Goal: Transaction & Acquisition: Purchase product/service

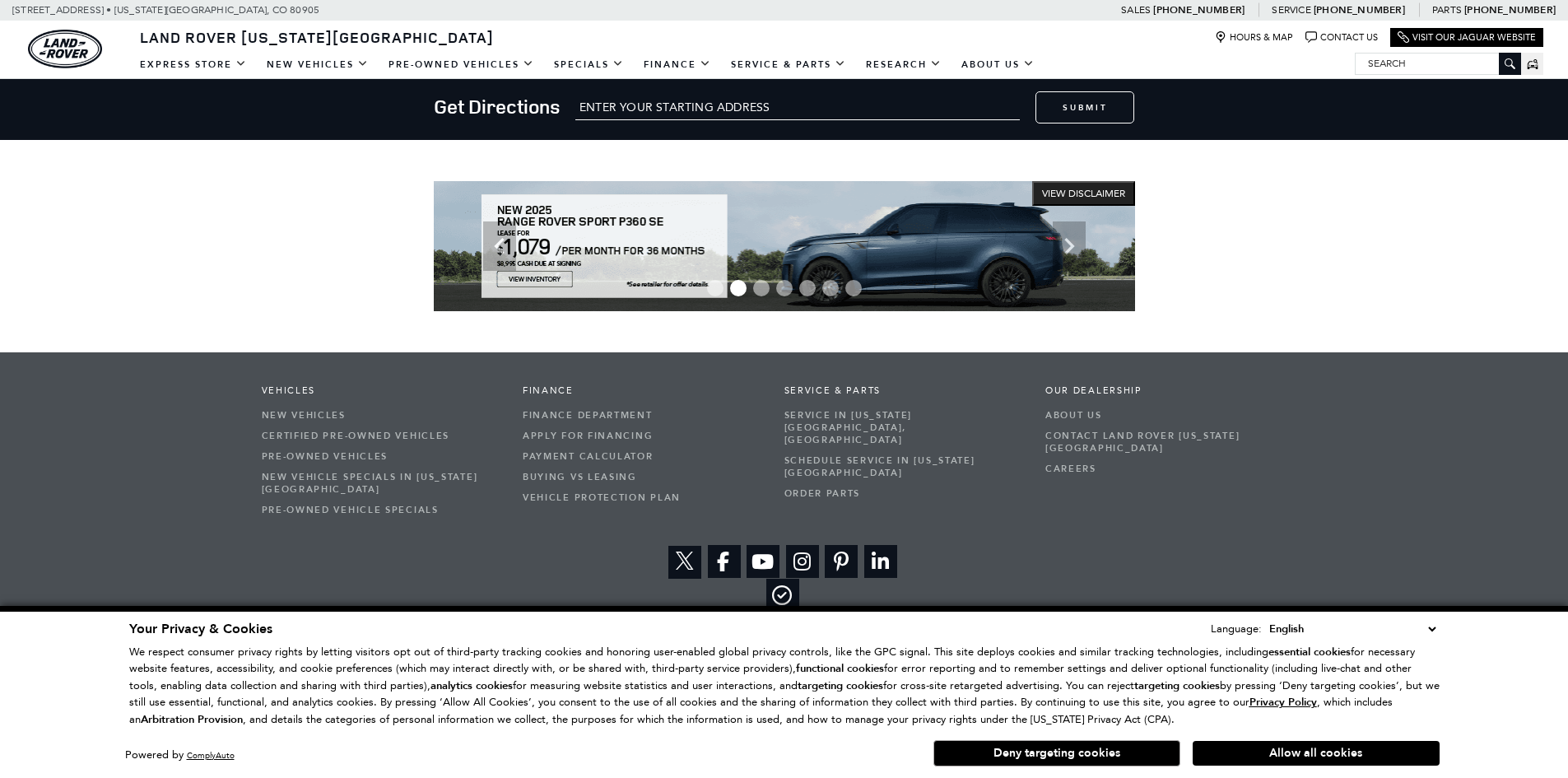
scroll to position [2831, 0]
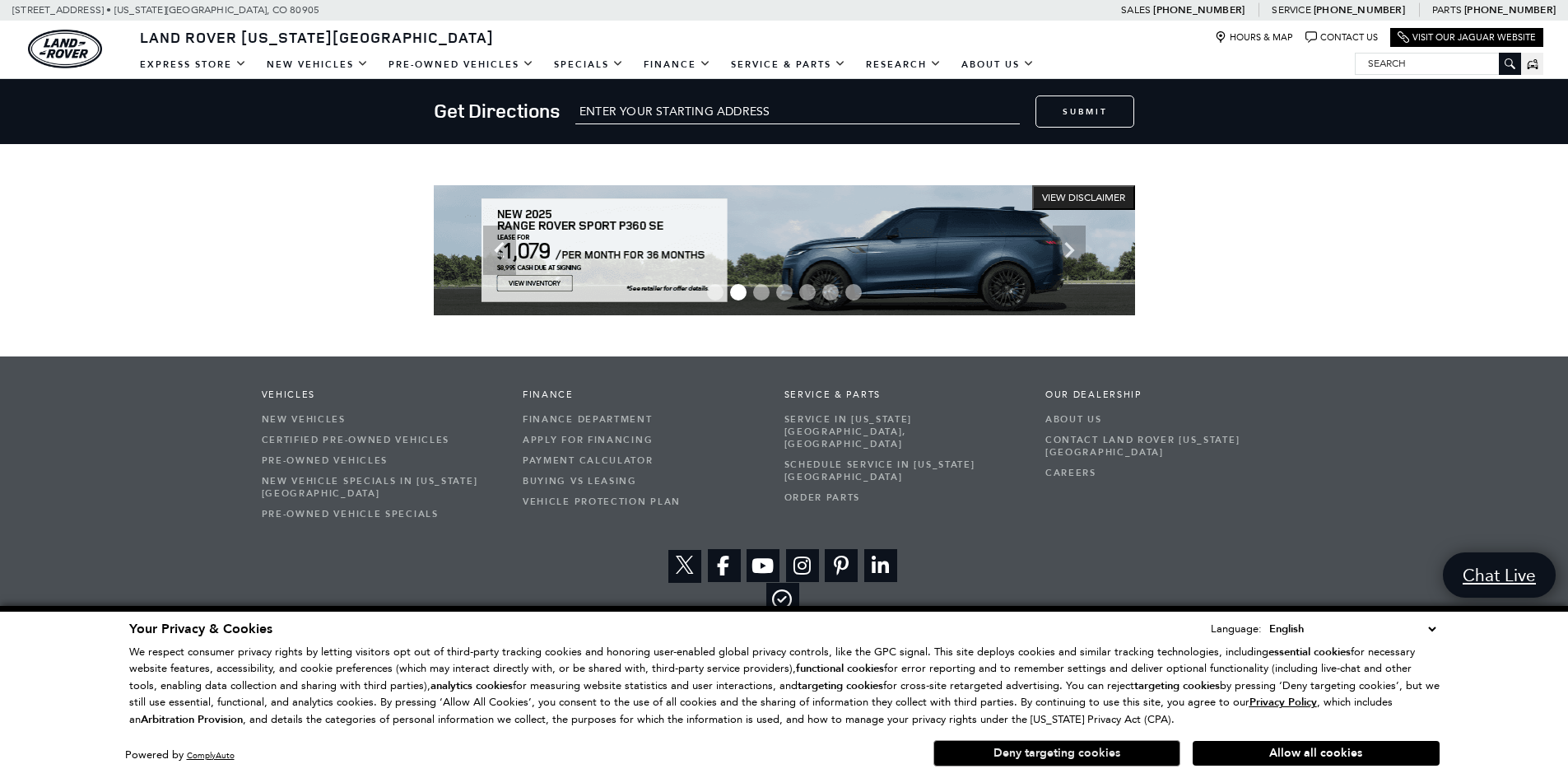
click at [1065, 763] on button "Deny targeting cookies" at bounding box center [1058, 753] width 247 height 26
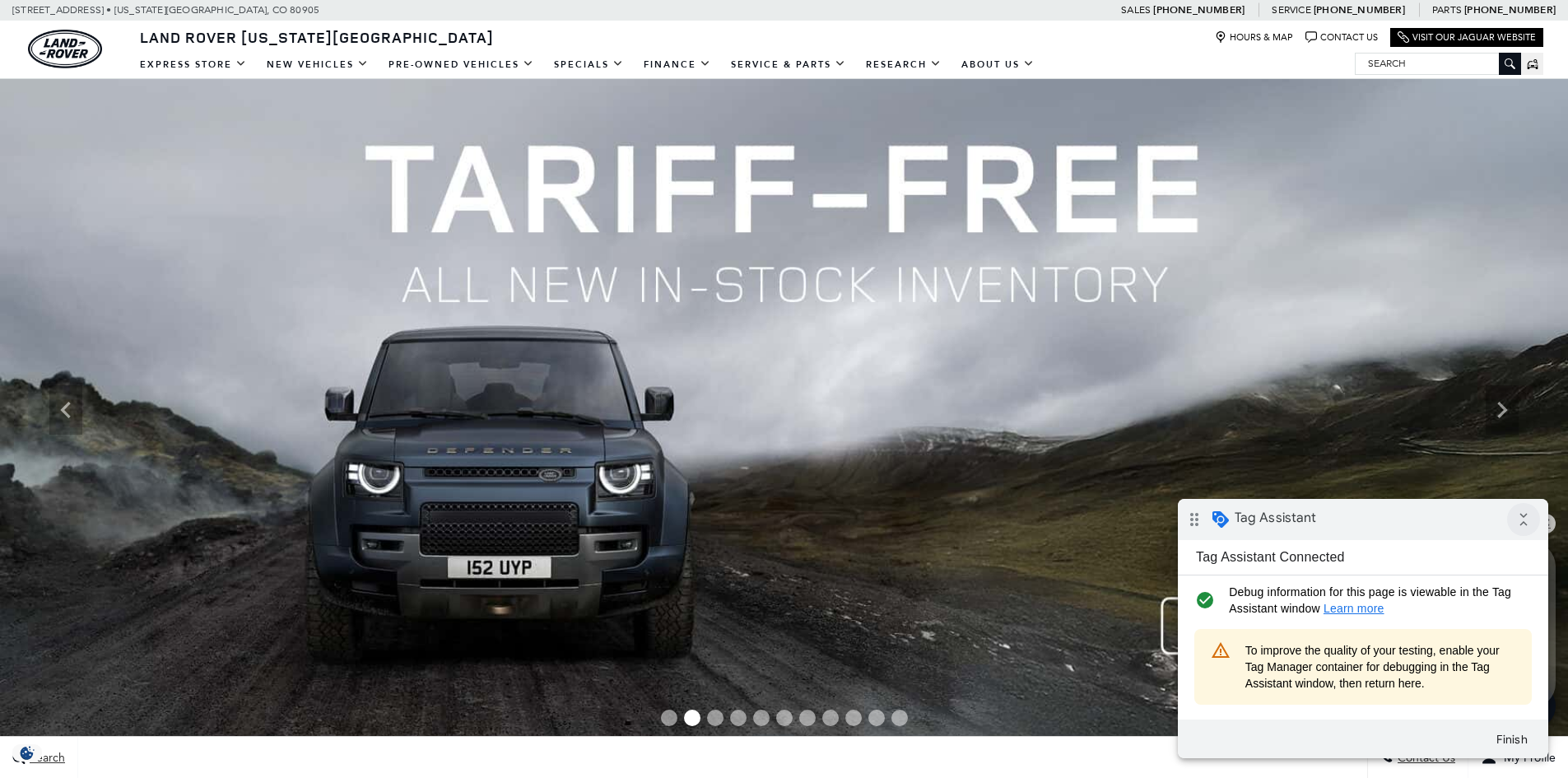
click at [1521, 514] on icon "collapse_all" at bounding box center [1524, 519] width 33 height 33
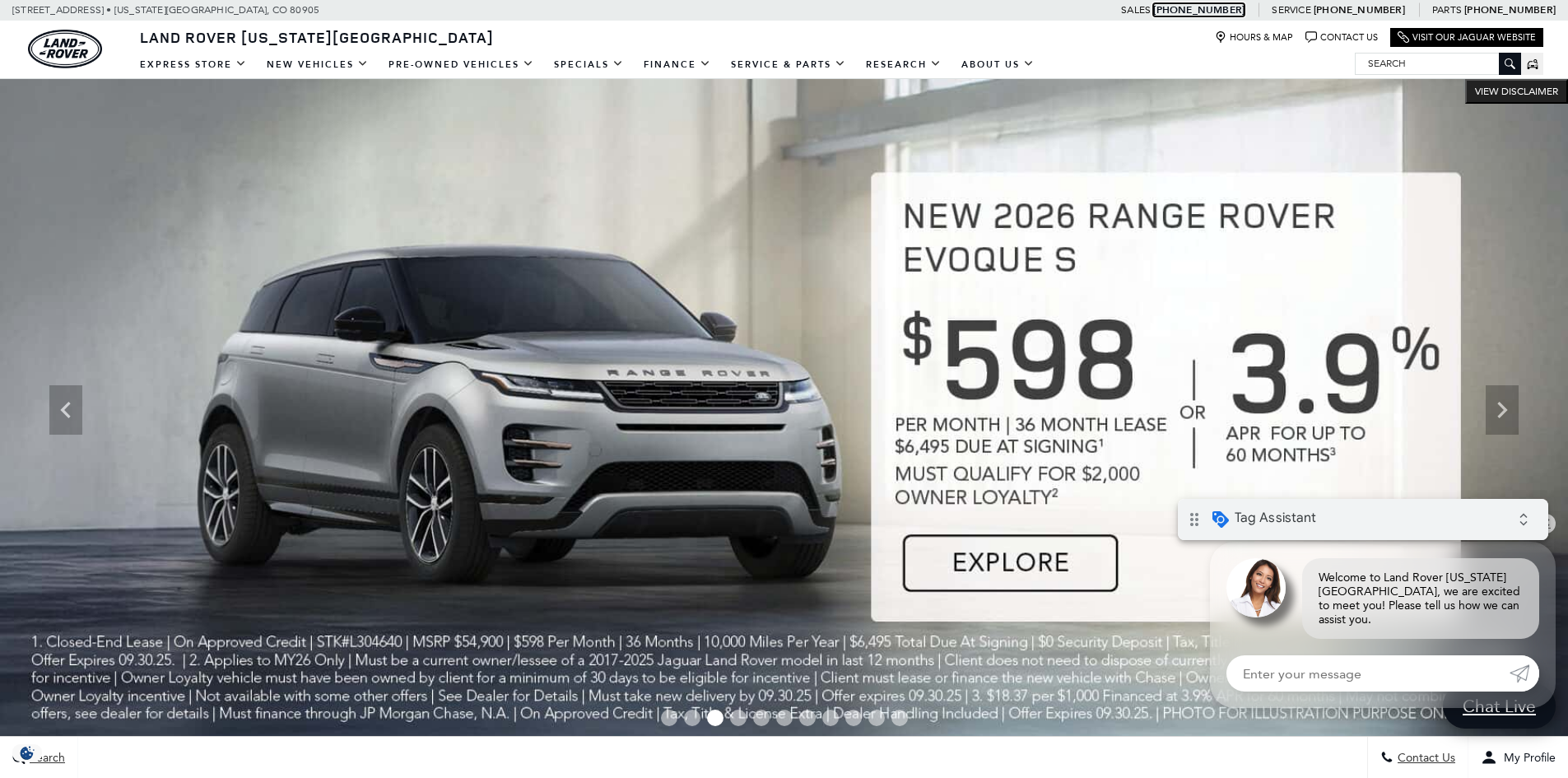
click at [1245, 9] on link "Call sales Phone Number 719-302-1000" at bounding box center [1198, 10] width 92 height 14
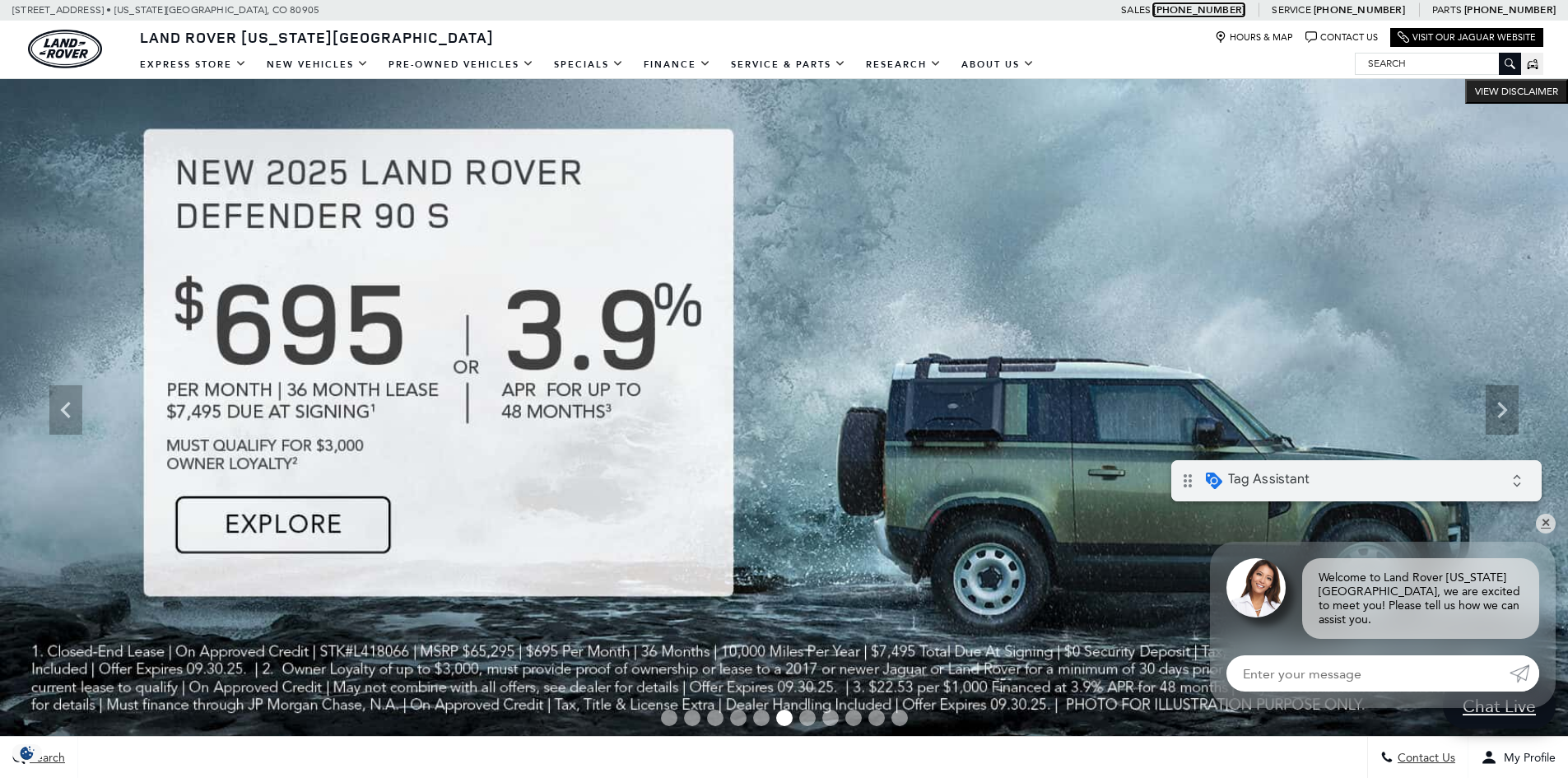
click at [1383, 484] on div "drag_indicator Tag Assistant expand_all" at bounding box center [1357, 481] width 371 height 42
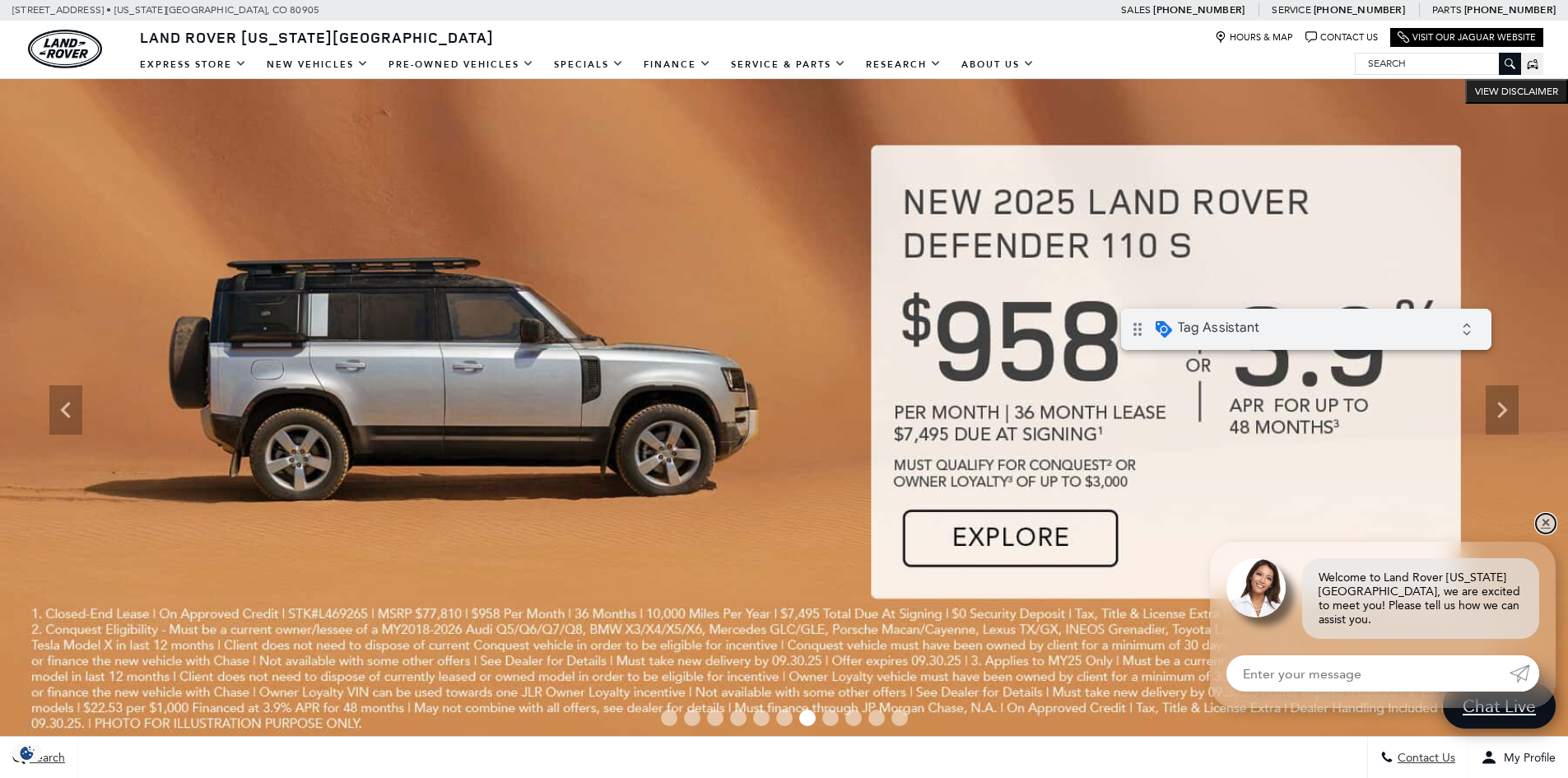
click at [1540, 531] on link "✕" at bounding box center [1546, 523] width 19 height 19
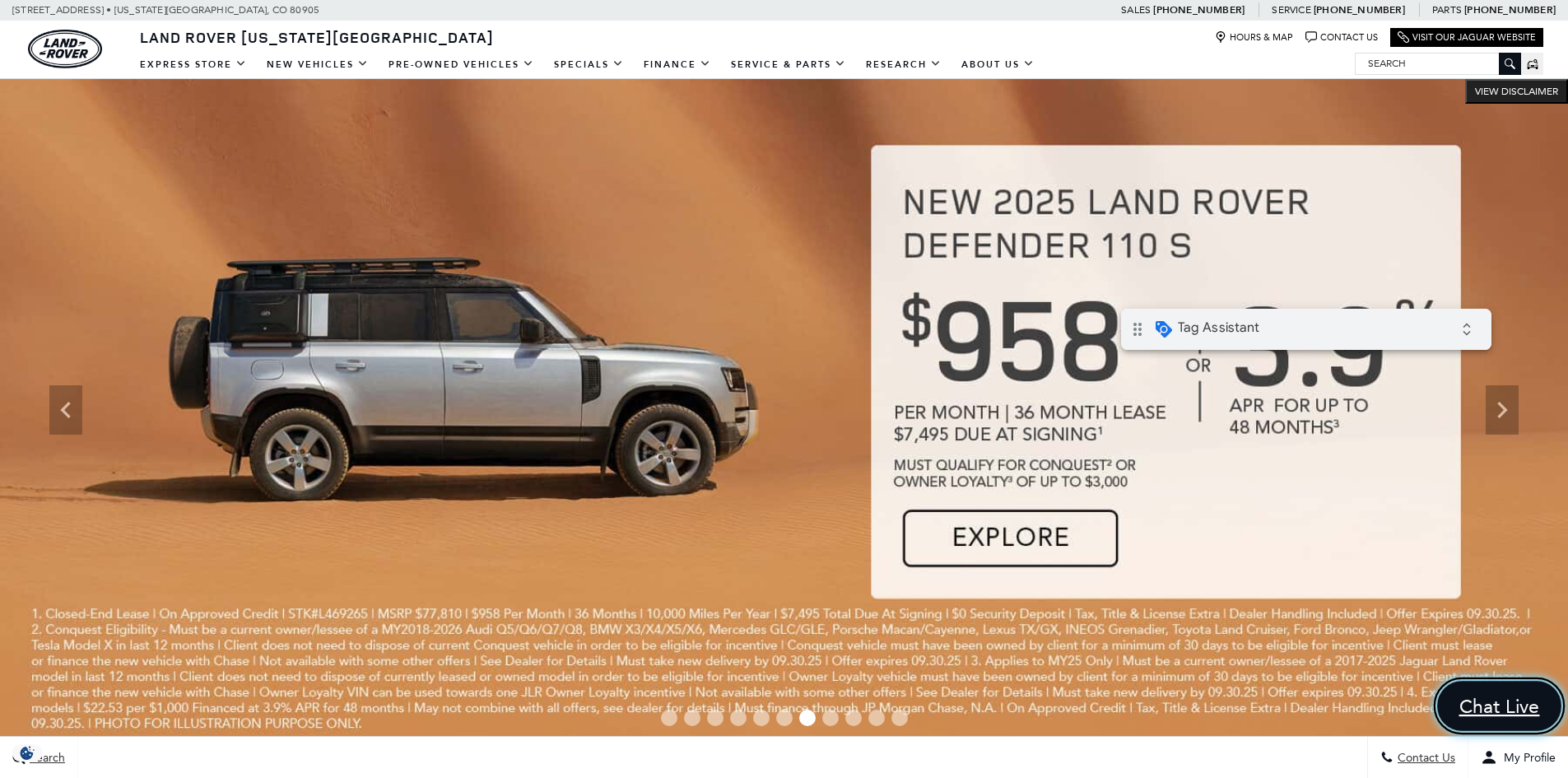
click at [1489, 712] on span "Chat Live" at bounding box center [1499, 707] width 98 height 25
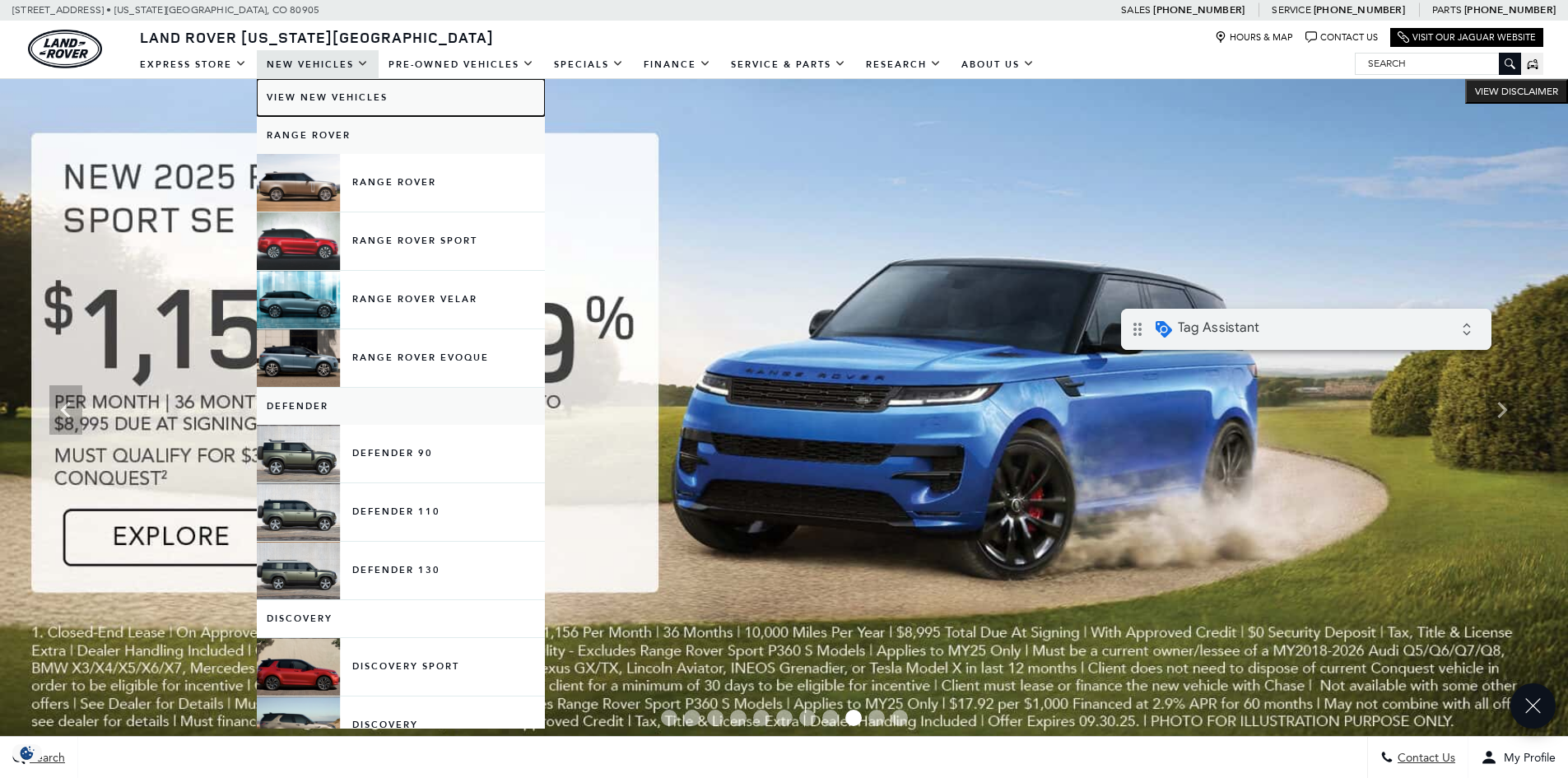
click at [344, 103] on link "View New Vehicles" at bounding box center [400, 97] width 289 height 37
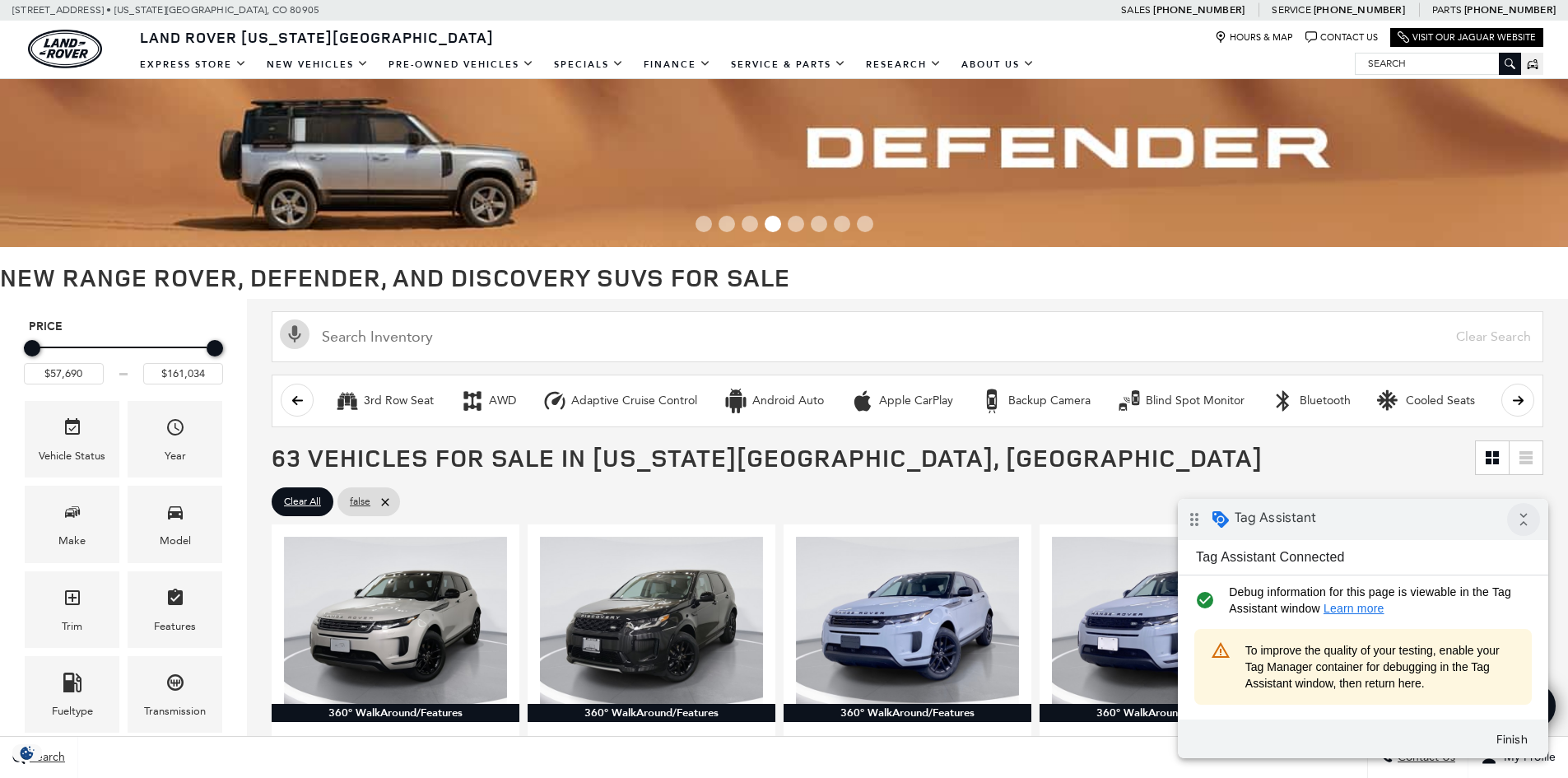
click at [1527, 529] on icon "collapse_all" at bounding box center [1524, 519] width 33 height 33
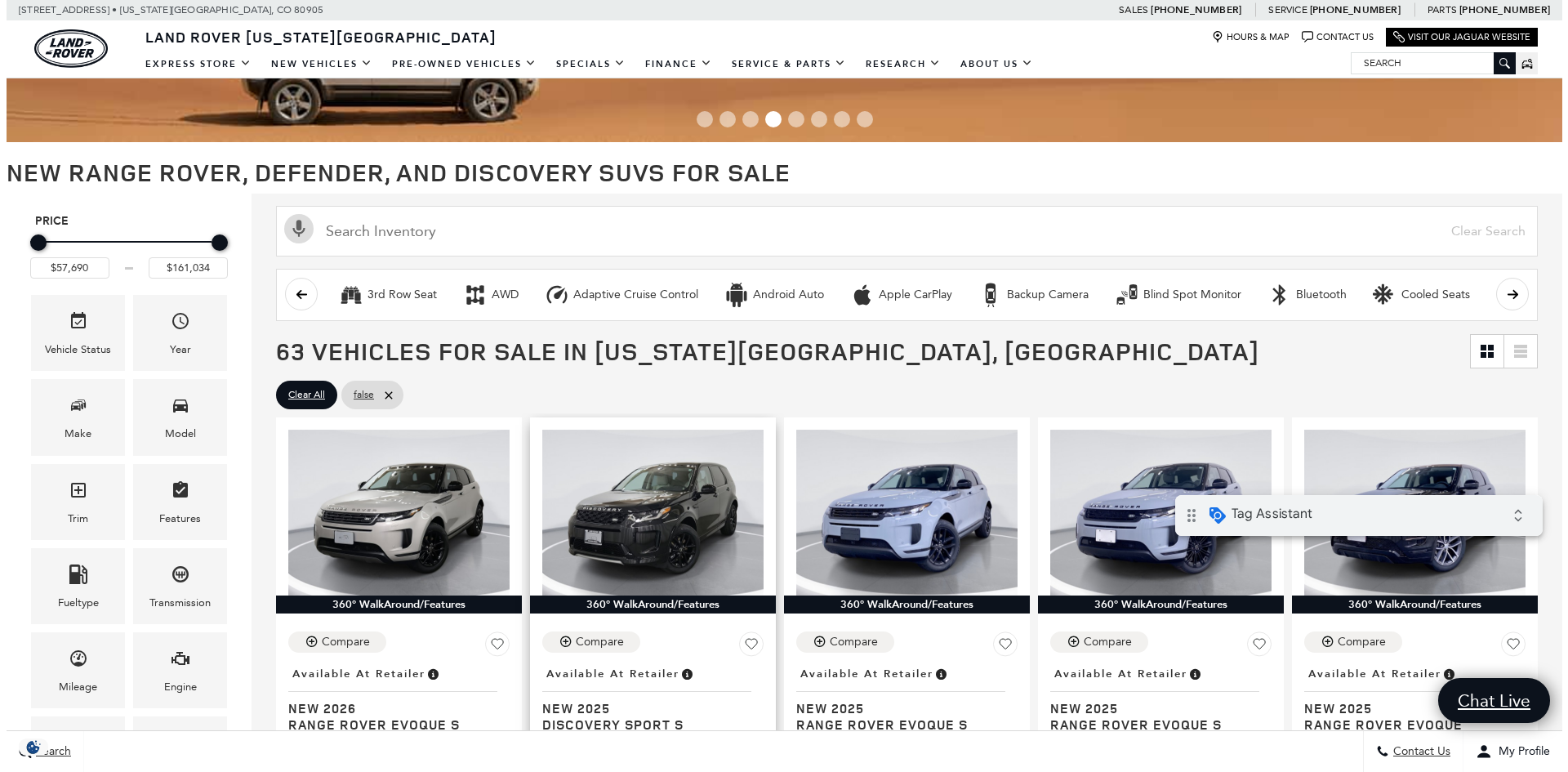
scroll to position [81, 0]
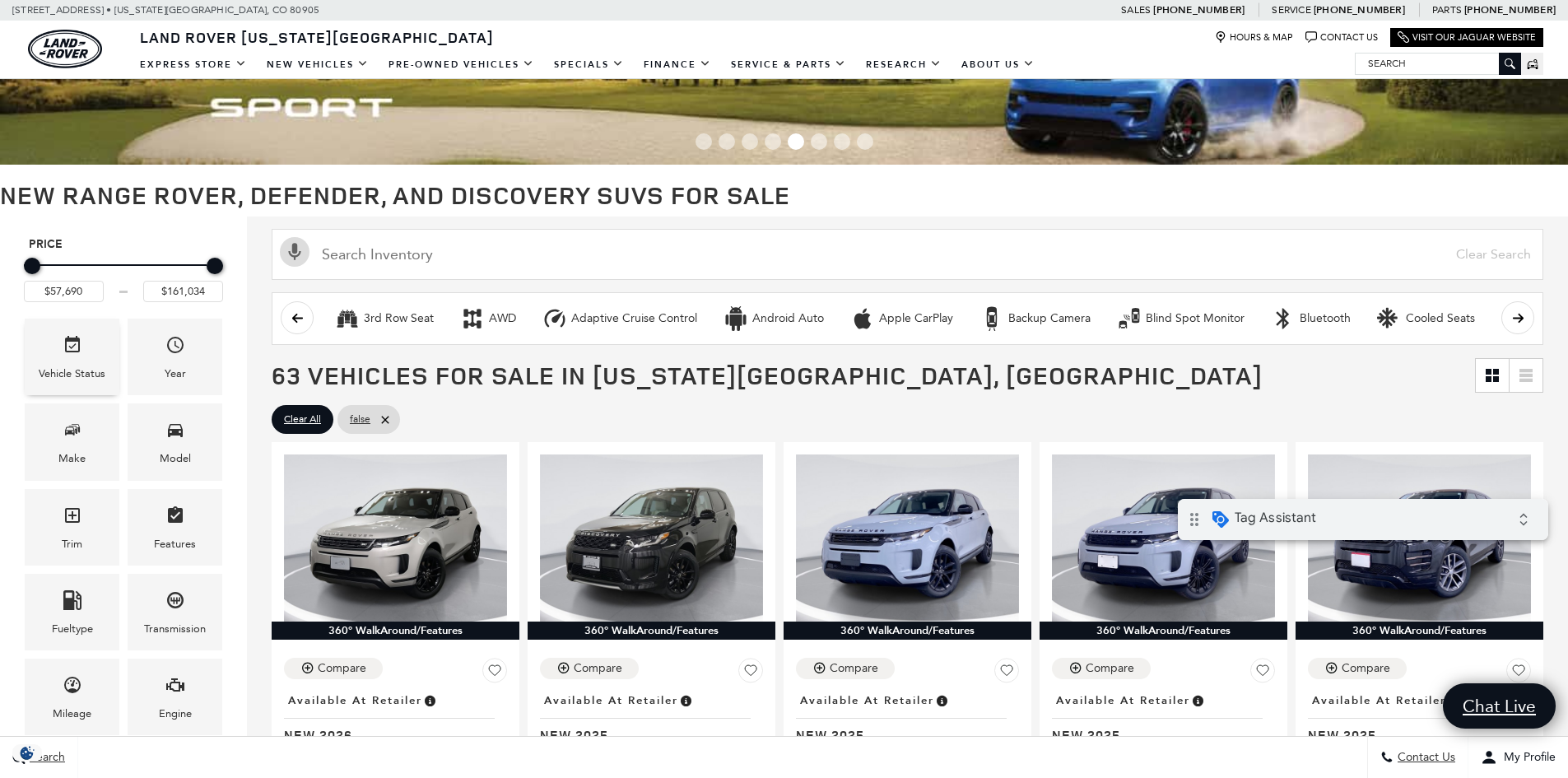
click at [107, 352] on div "Vehicle Status" at bounding box center [72, 356] width 95 height 76
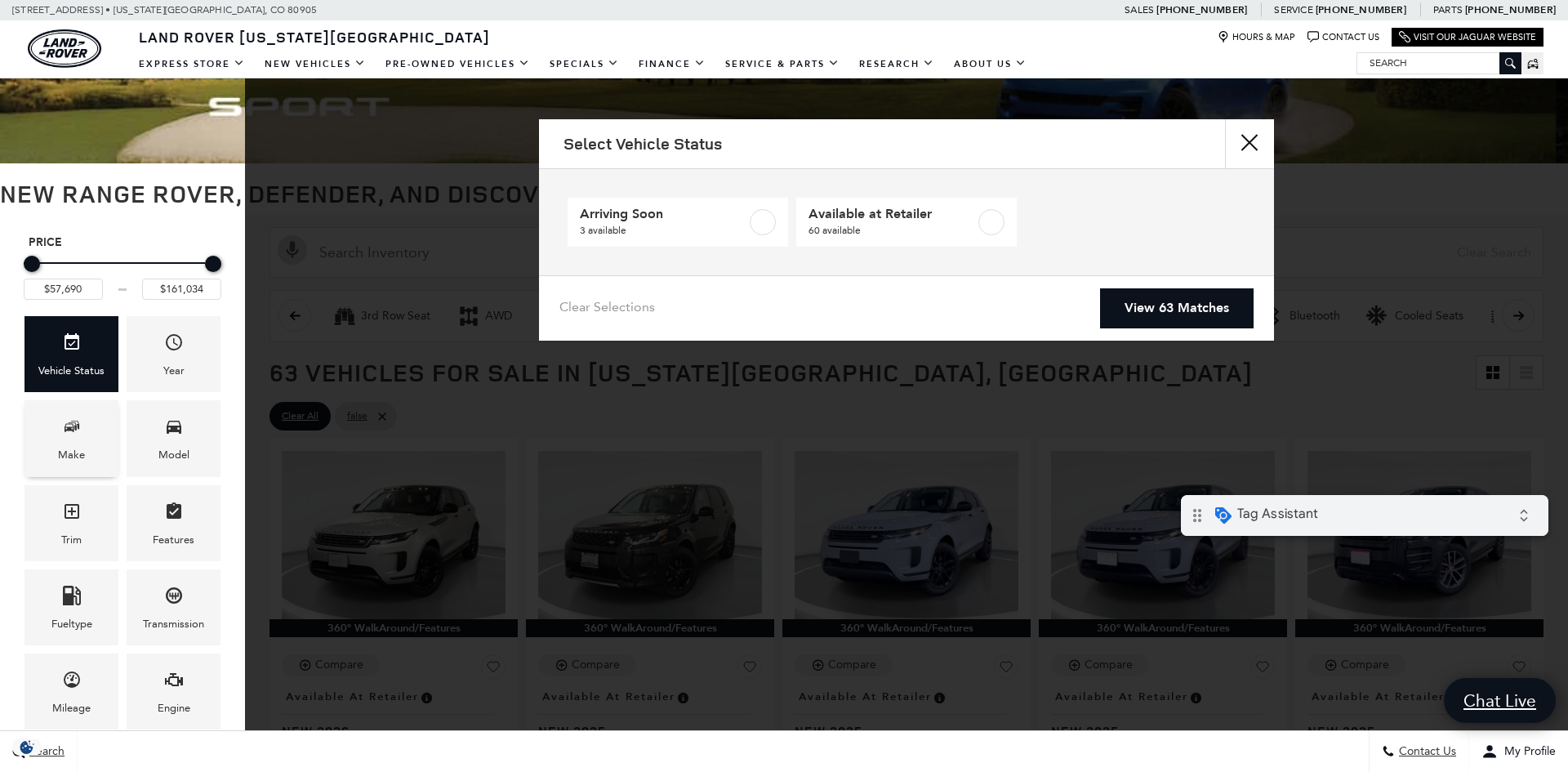
click at [114, 435] on div "Make" at bounding box center [72, 438] width 94 height 76
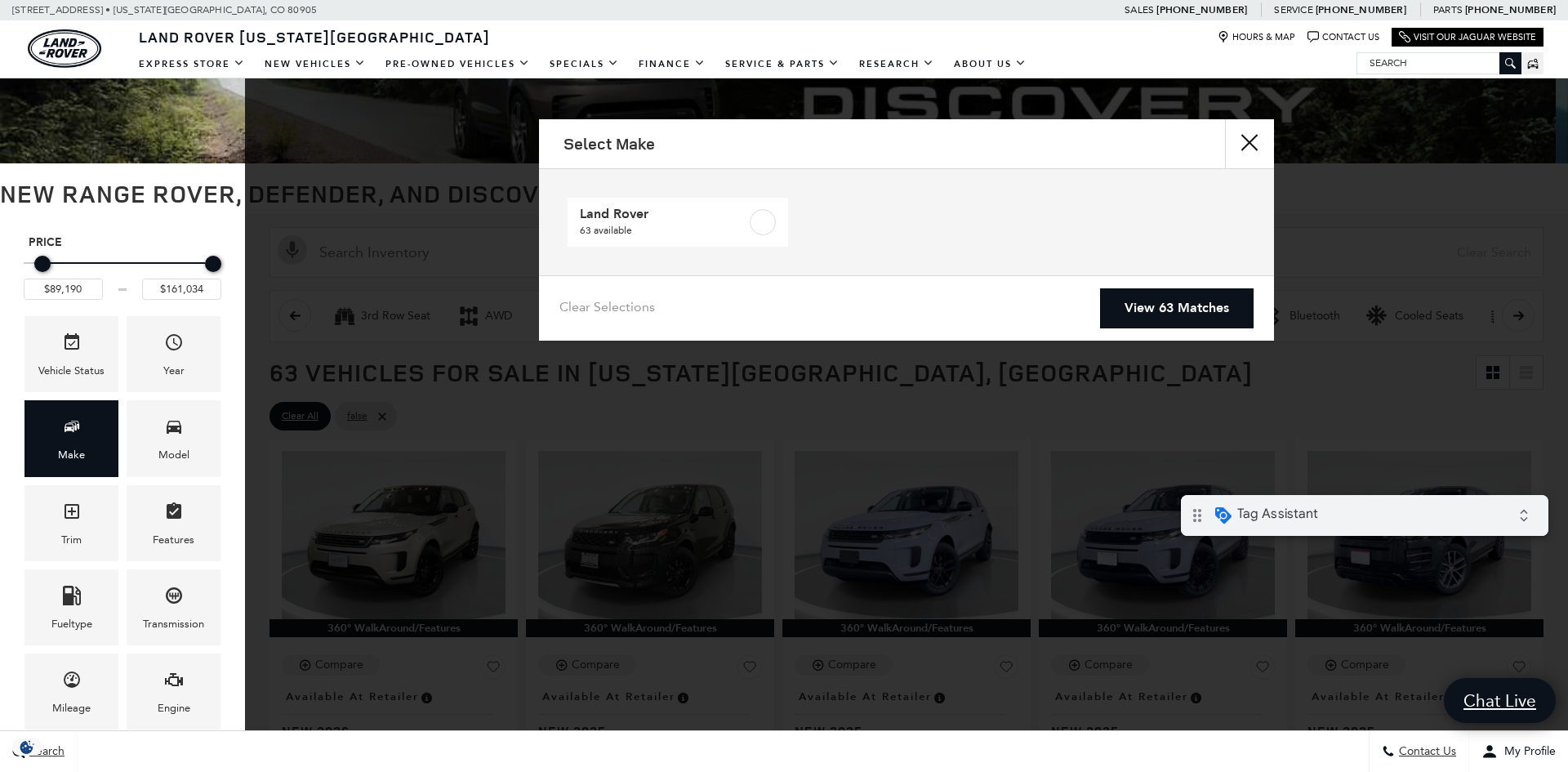
type input "$89,690"
drag, startPoint x: 50, startPoint y: 262, endPoint x: 96, endPoint y: 253, distance: 46.9
click at [96, 253] on div "Price" at bounding box center [123, 264] width 197 height 29
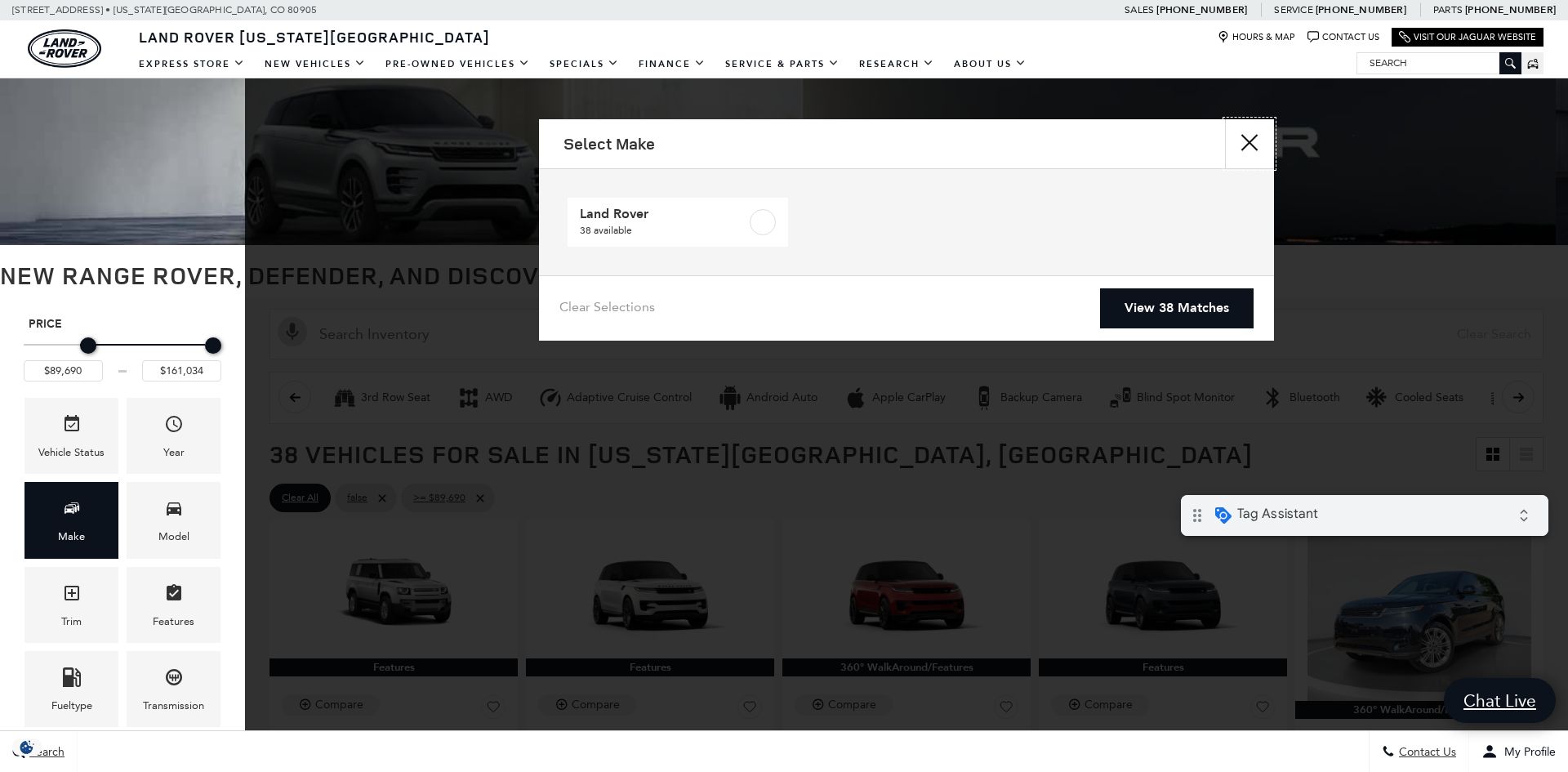
click at [1232, 144] on button "close" at bounding box center [1249, 144] width 49 height 49
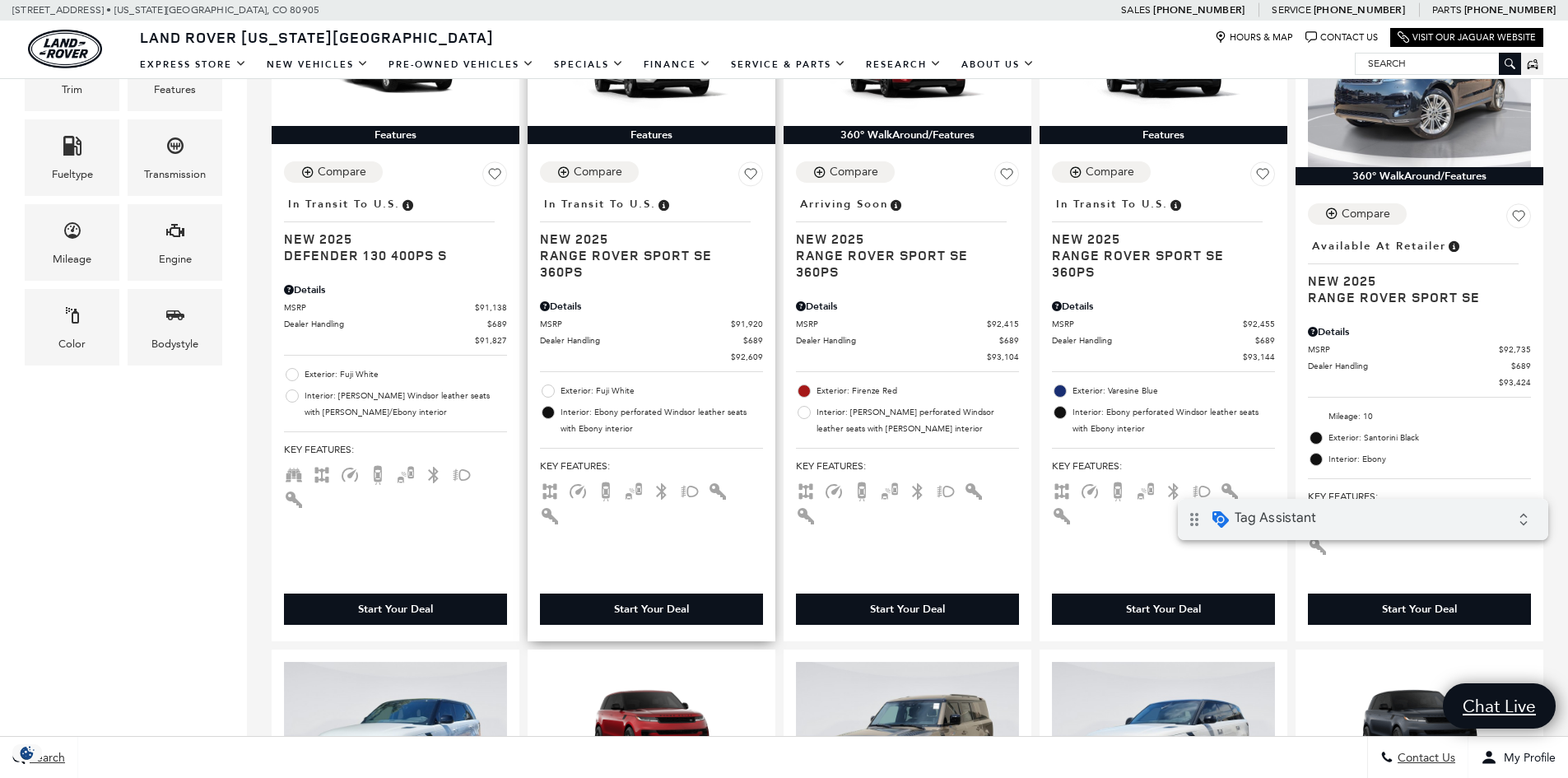
scroll to position [329, 0]
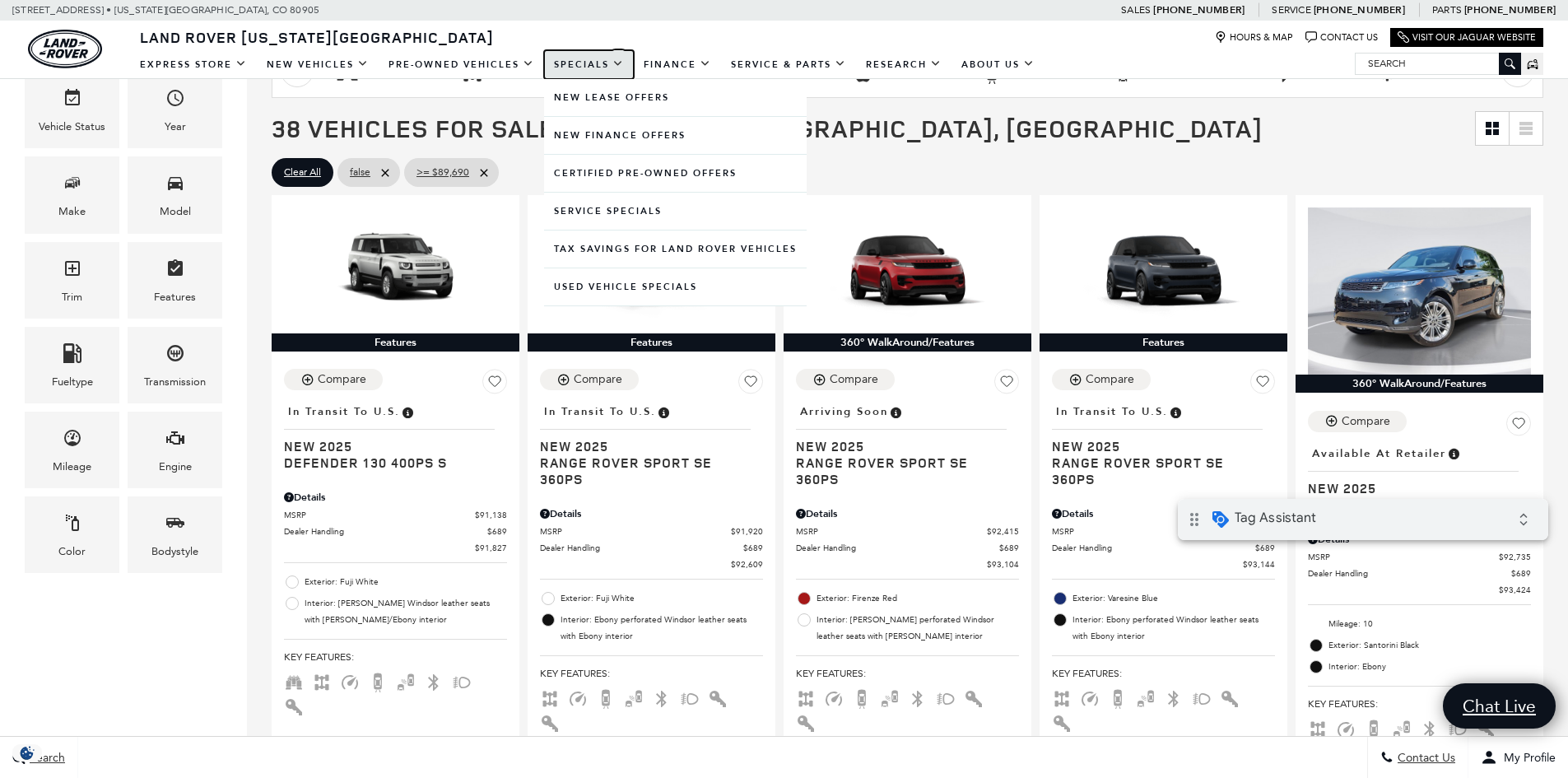
click at [580, 65] on link "Specials" at bounding box center [589, 65] width 90 height 29
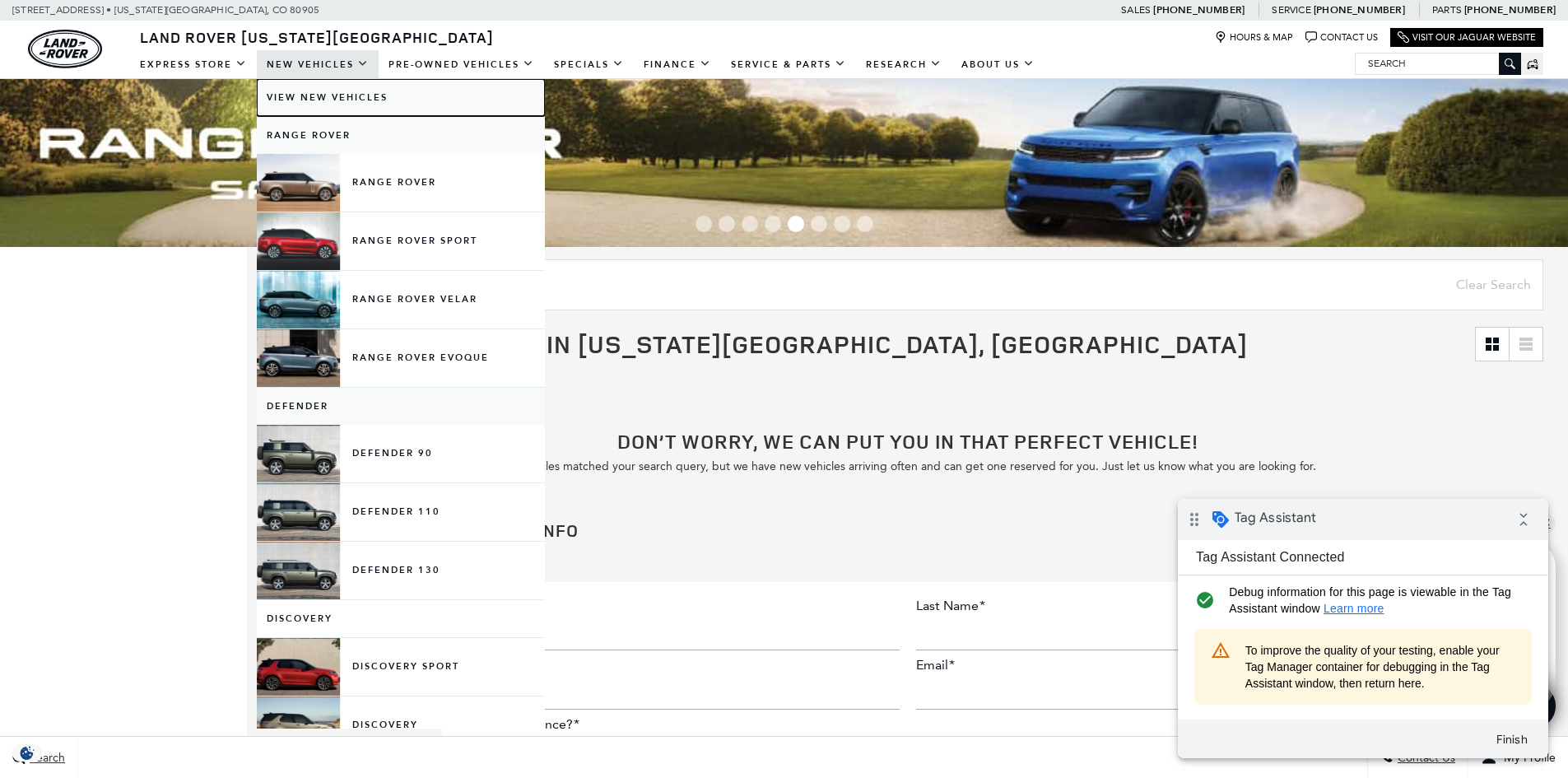
click at [330, 96] on link "View New Vehicles" at bounding box center [400, 97] width 289 height 37
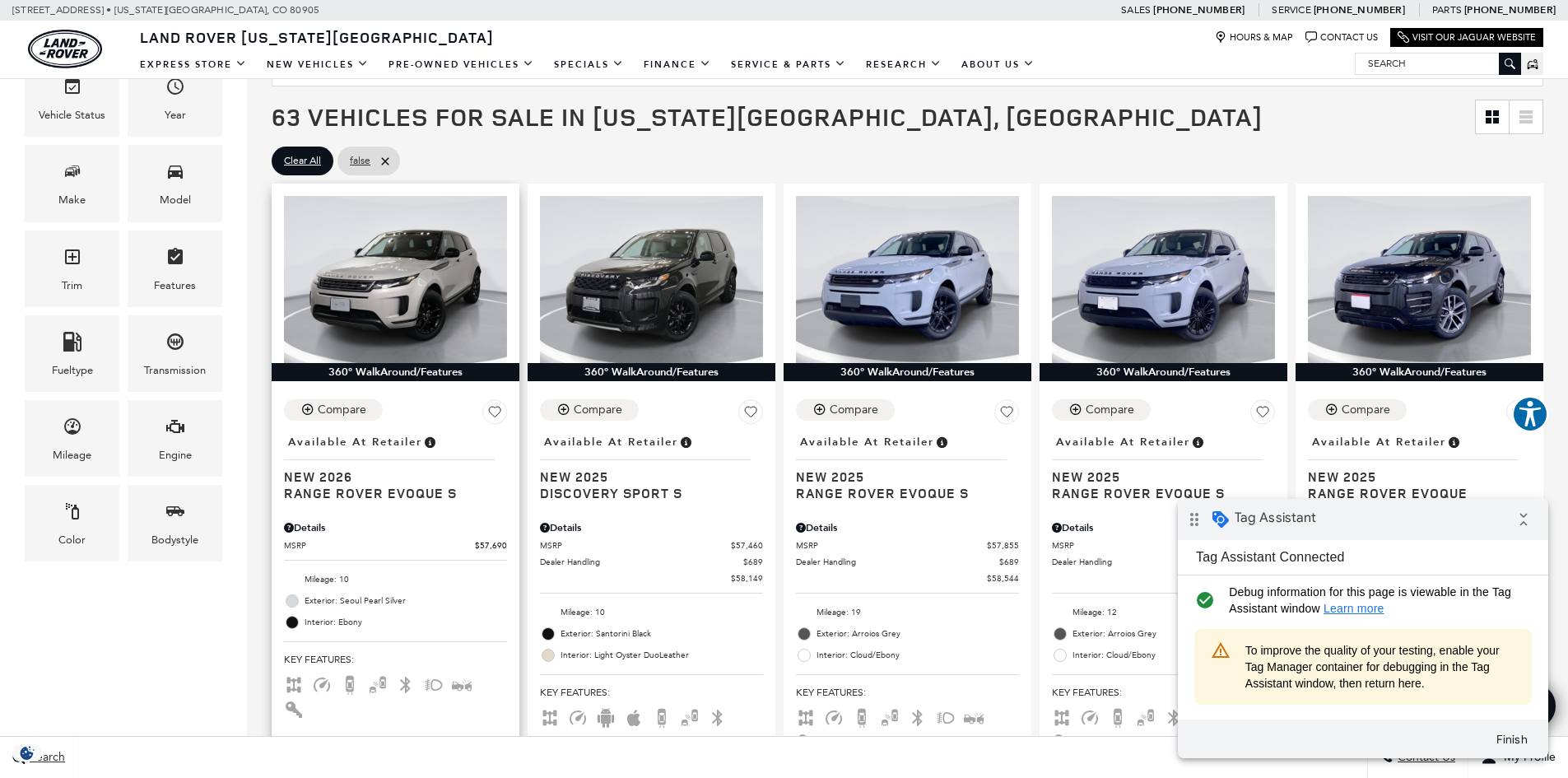
scroll to position [329, 0]
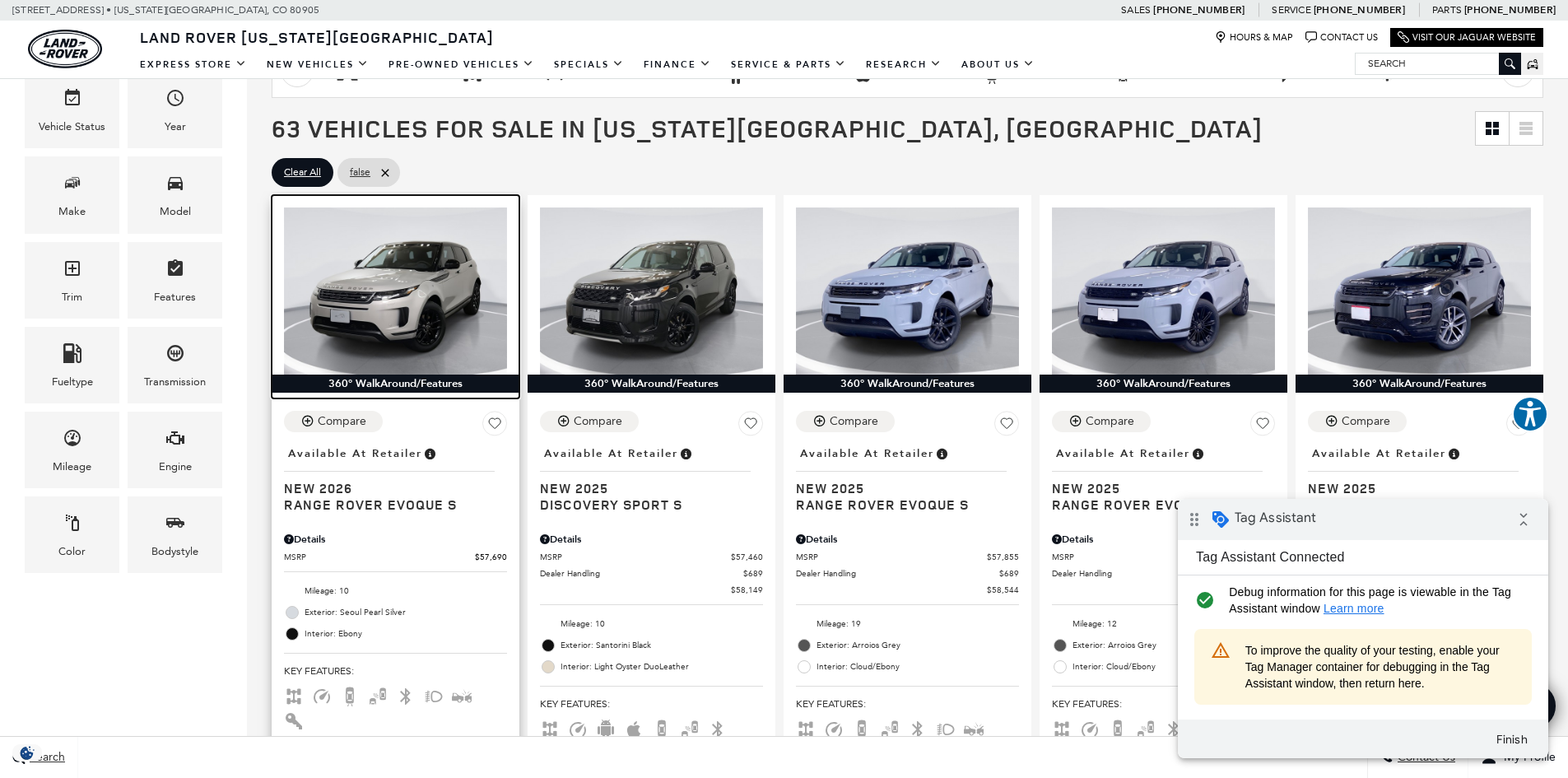
click at [393, 331] on img at bounding box center [395, 291] width 223 height 167
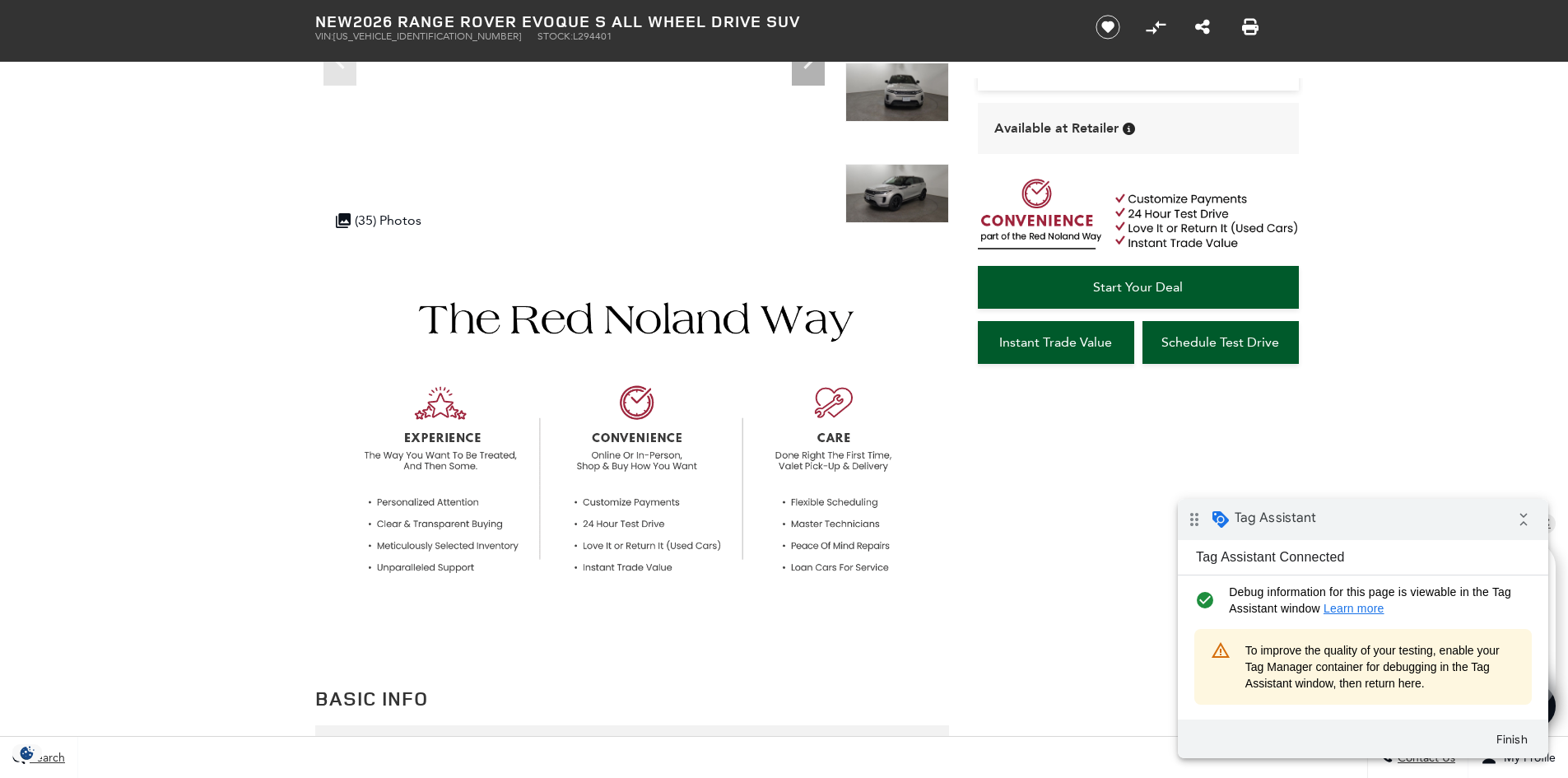
scroll to position [165, 0]
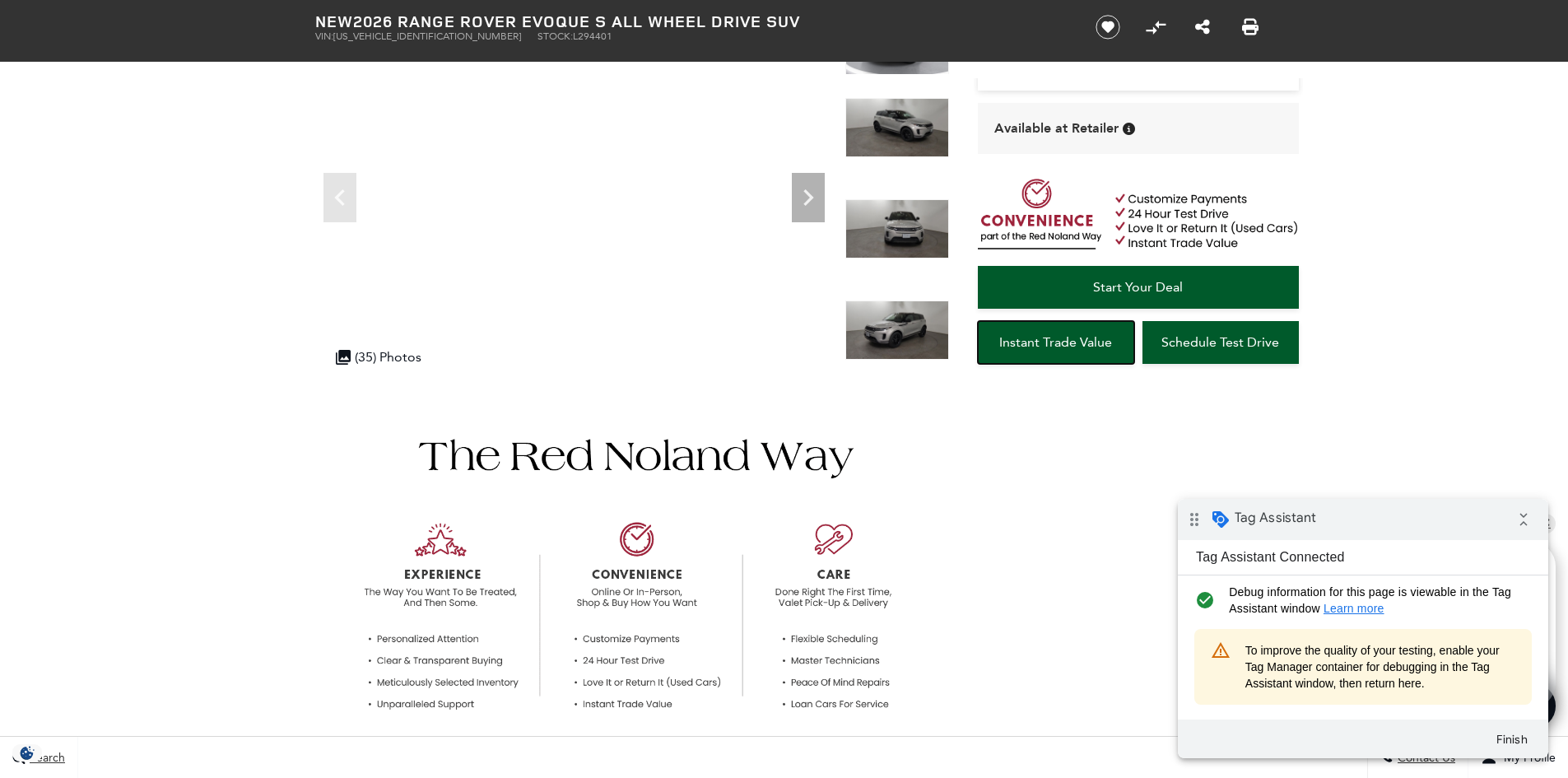
click at [1049, 340] on span "Instant Trade Value" at bounding box center [1056, 342] width 113 height 15
click at [1130, 284] on span "Start Your Deal" at bounding box center [1138, 287] width 90 height 15
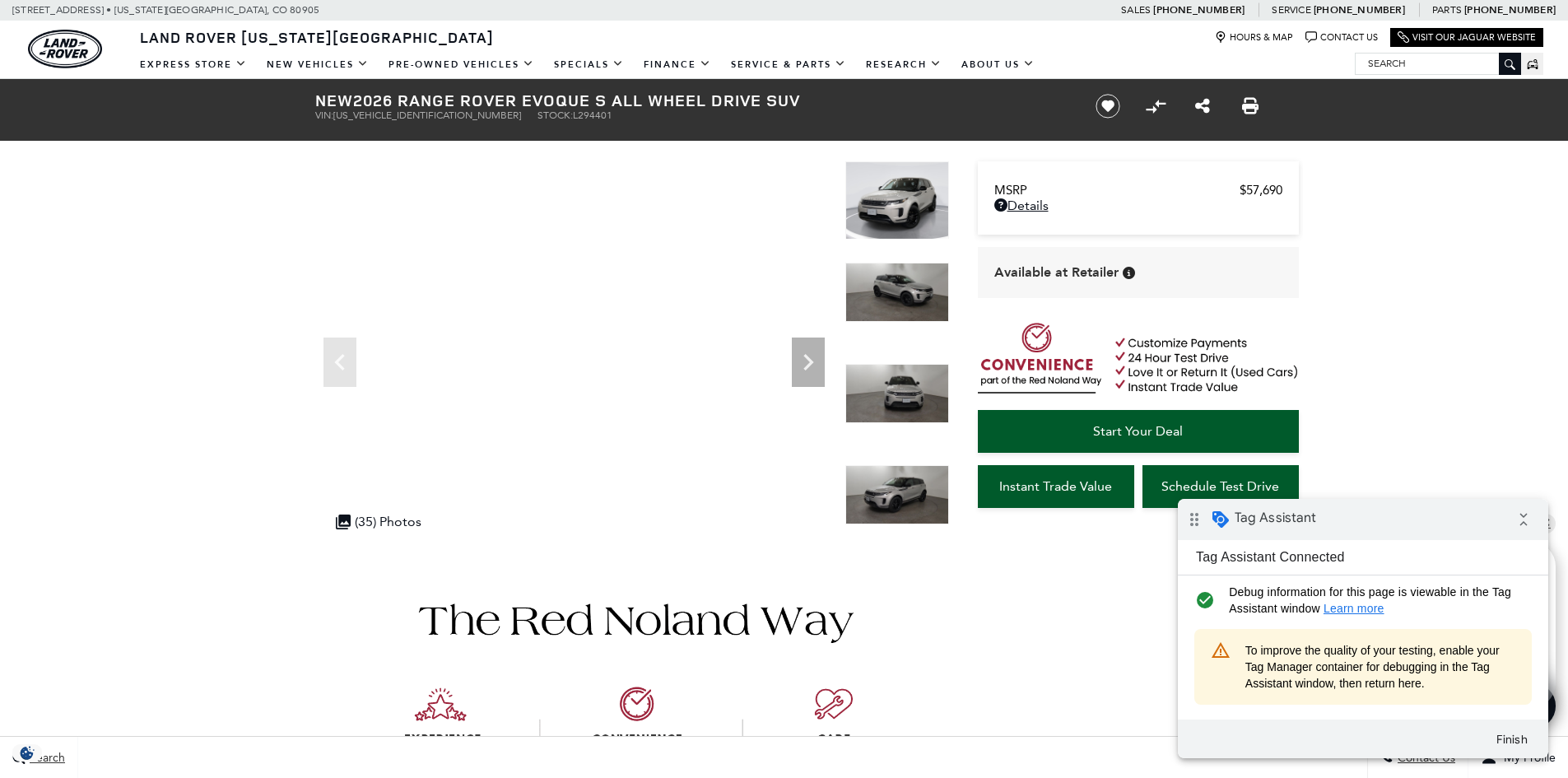
click at [883, 208] on img at bounding box center [897, 200] width 104 height 78
